Goal: Complete application form

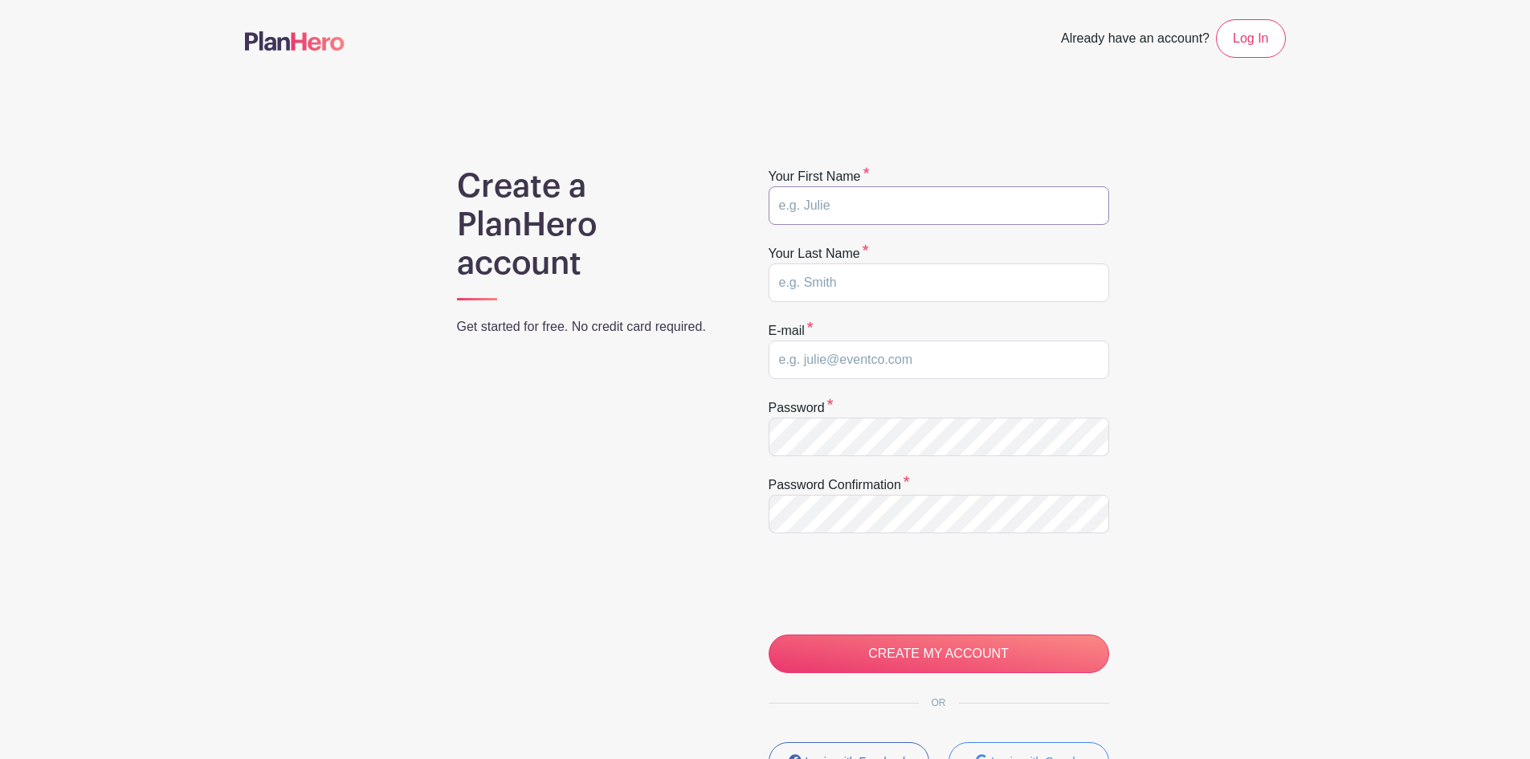
click at [846, 202] on input "text" at bounding box center [939, 205] width 341 height 39
type input "Alicia"
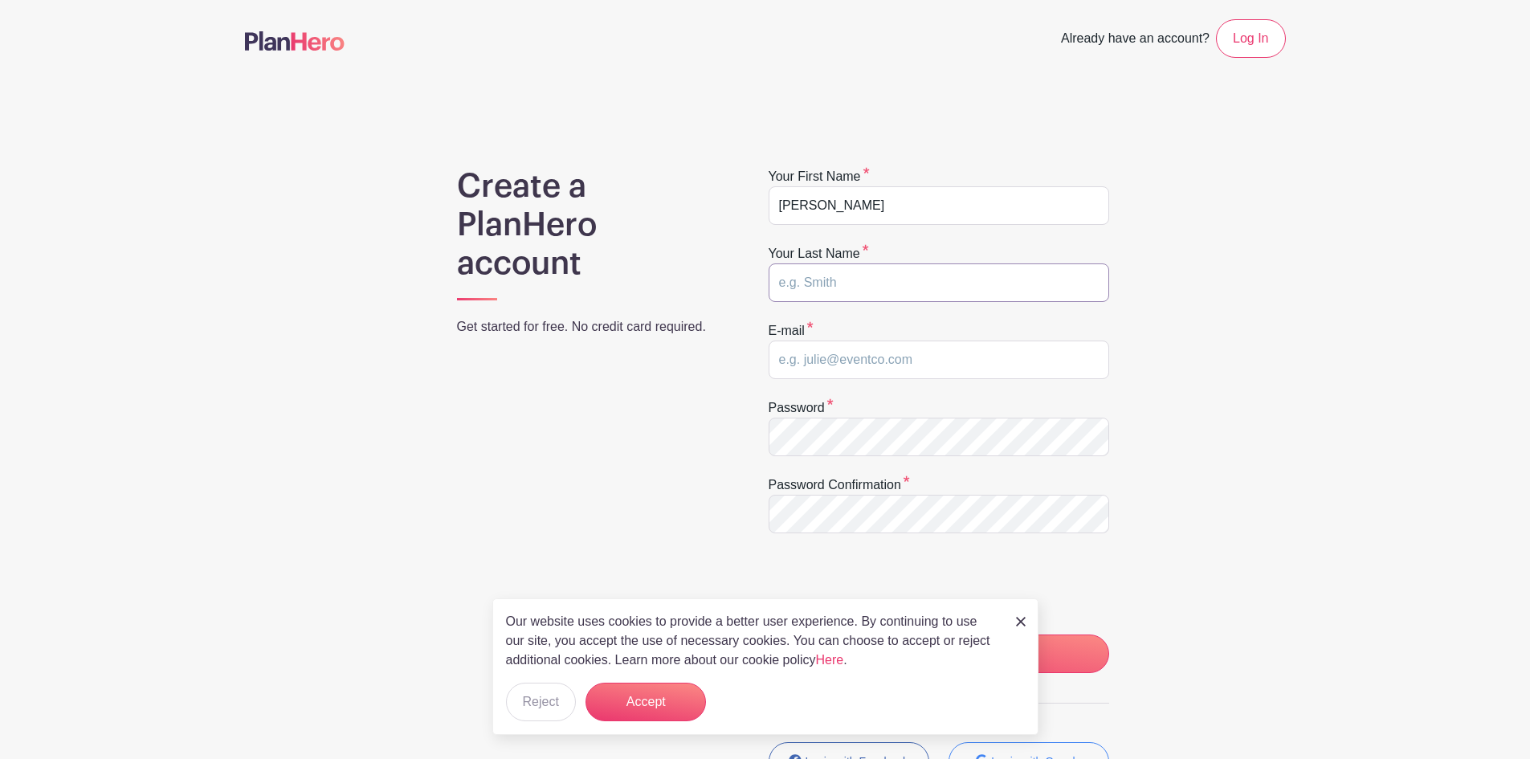
click at [850, 281] on input "text" at bounding box center [939, 282] width 341 height 39
type input "Mullis"
click at [854, 362] on input "email" at bounding box center [939, 360] width 341 height 39
type input "nursealicia44@gmail.com"
click at [1018, 622] on img at bounding box center [1021, 622] width 10 height 10
